Goal: Task Accomplishment & Management: Manage account settings

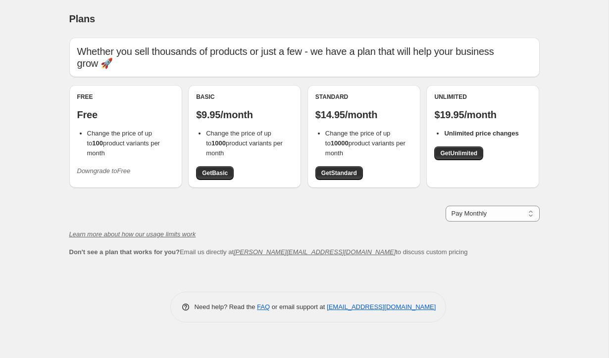
click at [109, 170] on icon "Downgrade to Free" at bounding box center [103, 170] width 53 height 7
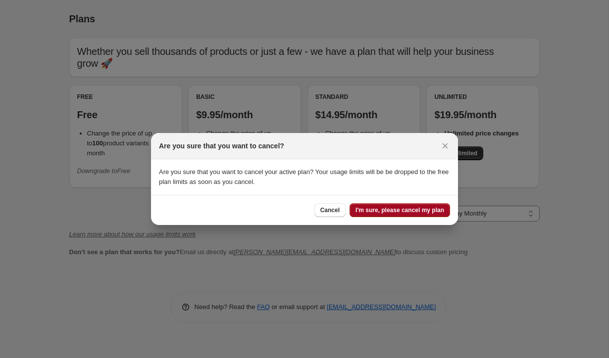
click at [374, 212] on span "I'm sure, please cancel my plan" at bounding box center [399, 210] width 89 height 8
